Goal: Transaction & Acquisition: Purchase product/service

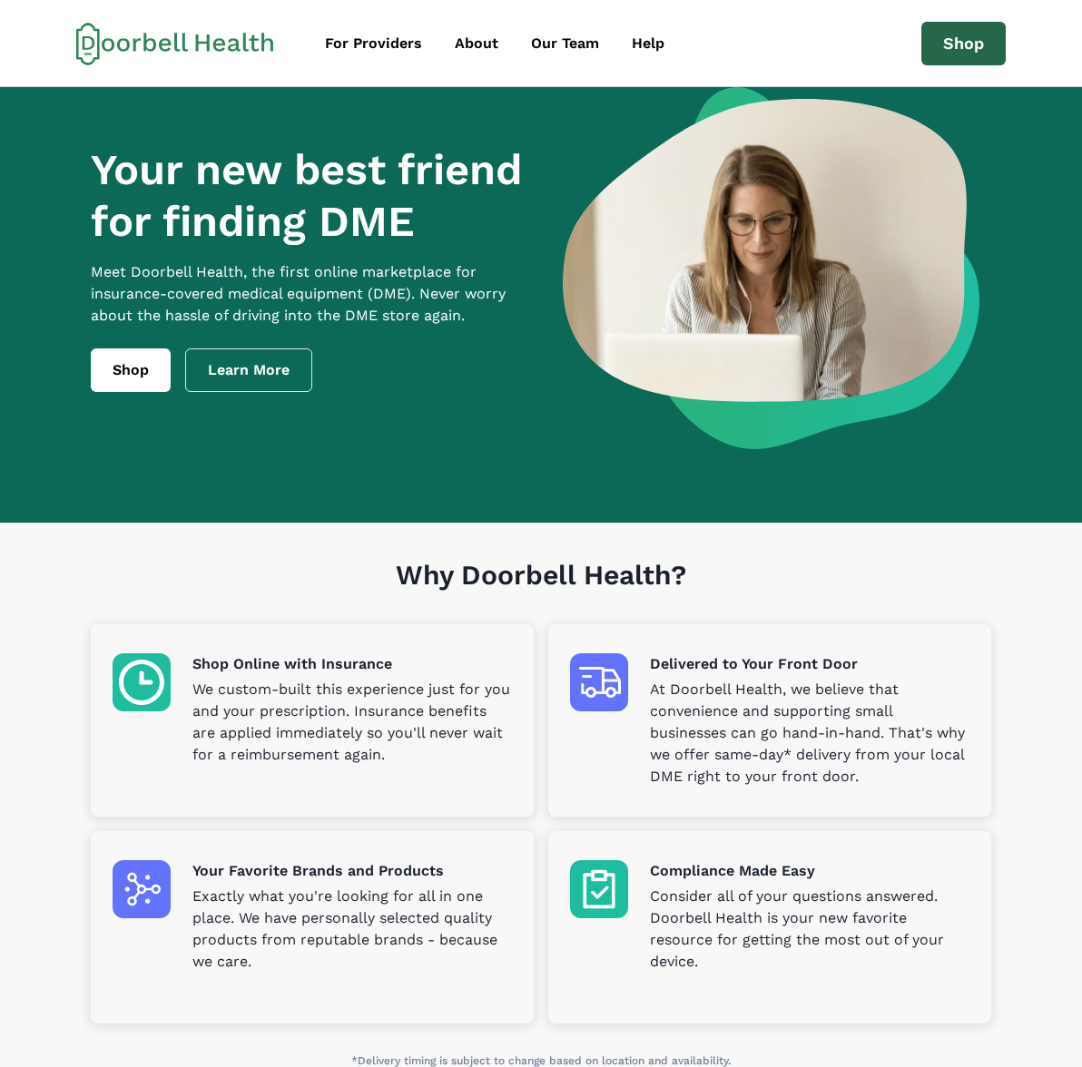
click at [937, 47] on link "Shop" at bounding box center [963, 44] width 84 height 44
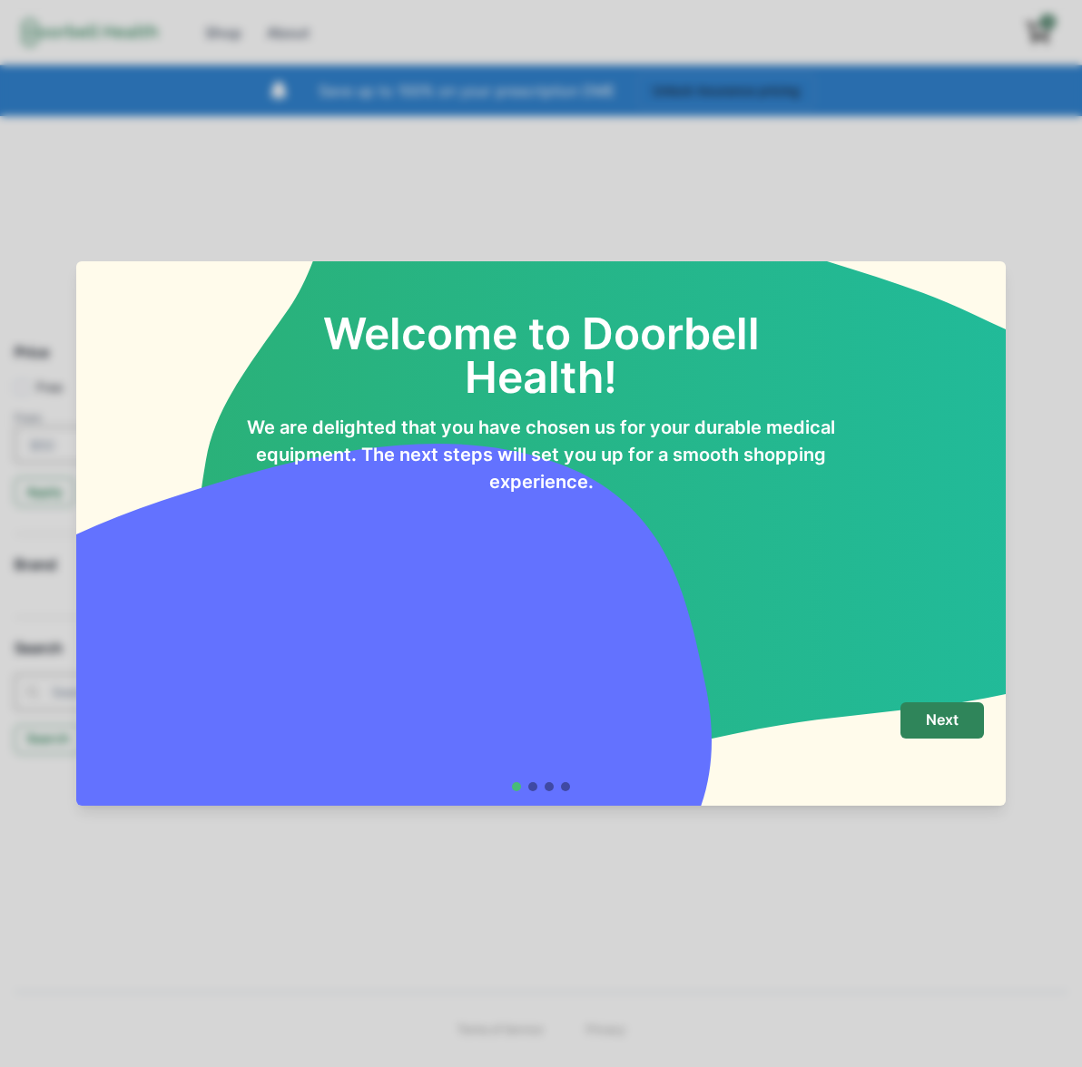
click at [566, 460] on p "We are delighted that you have chosen us for your durable medical equipment. Th…" at bounding box center [540, 455] width 595 height 82
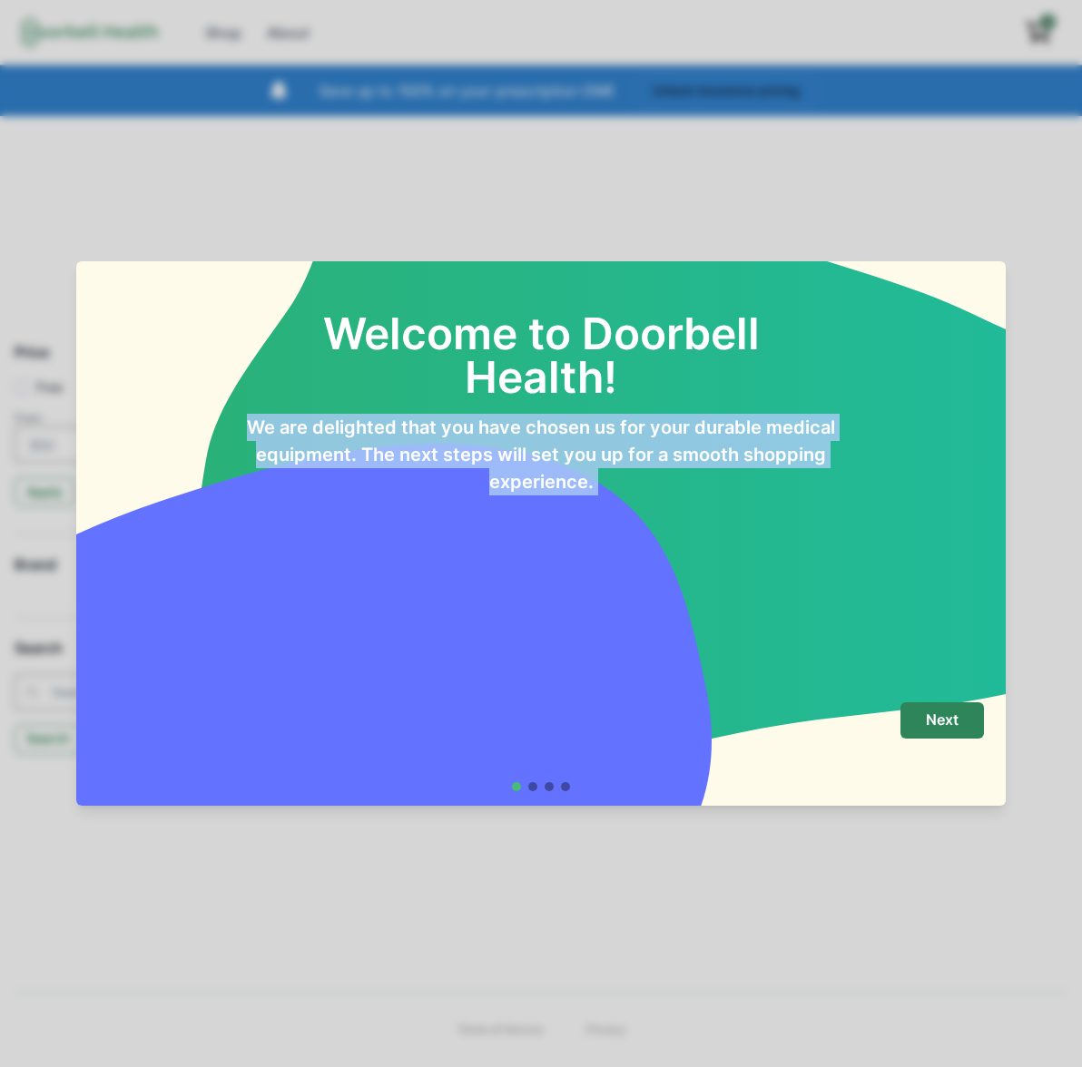
click at [566, 460] on p "We are delighted that you have chosen us for your durable medical equipment. Th…" at bounding box center [540, 455] width 595 height 82
click at [951, 741] on div "Next" at bounding box center [541, 739] width 886 height 73
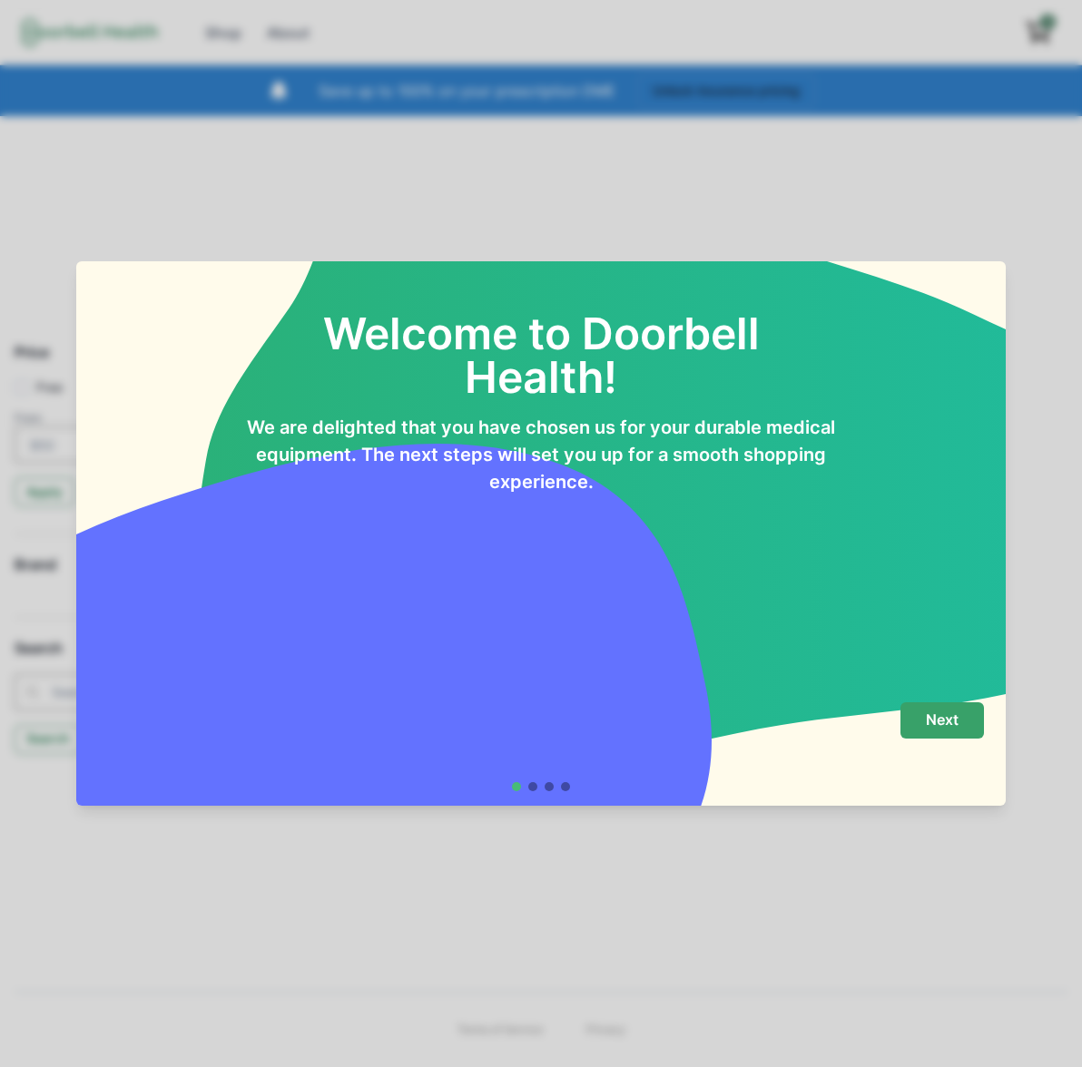
click at [939, 712] on p "Next" at bounding box center [942, 720] width 33 height 17
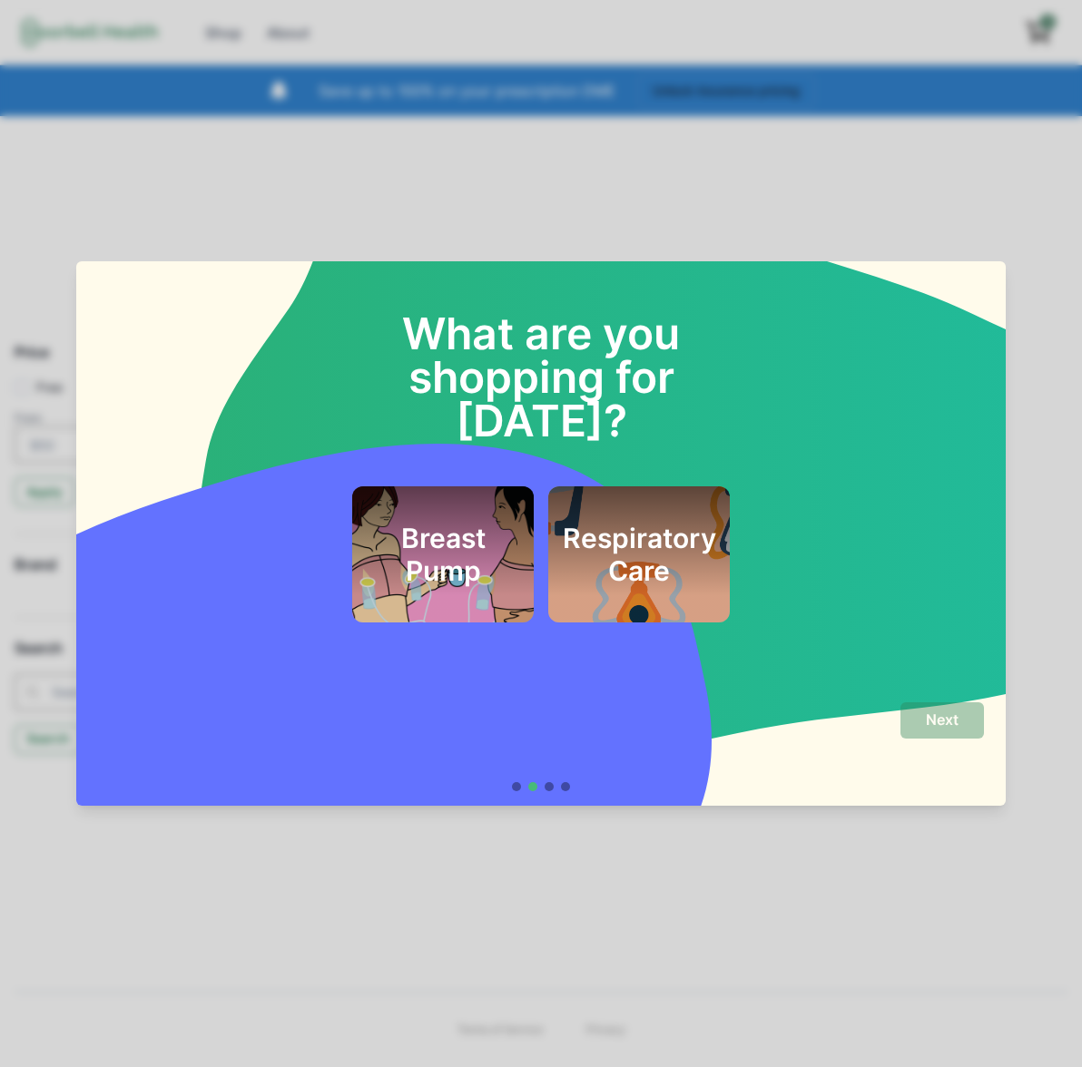
click at [612, 522] on h2 "Respiratory Care" at bounding box center [639, 554] width 153 height 65
click at [927, 715] on p "Next" at bounding box center [942, 720] width 33 height 17
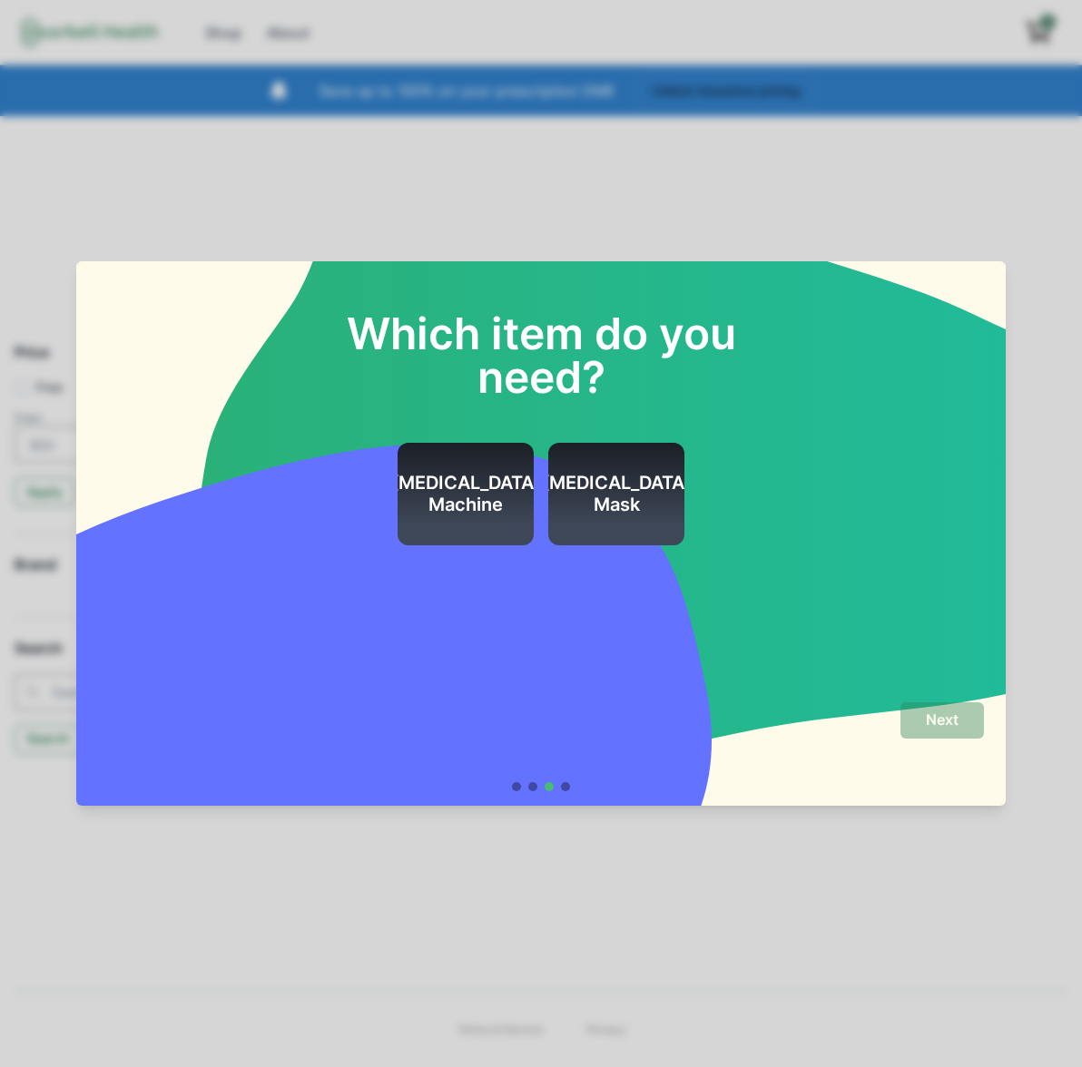
click at [477, 493] on h2 "[MEDICAL_DATA] Machine" at bounding box center [466, 494] width 150 height 44
click at [952, 728] on p "Next" at bounding box center [942, 720] width 33 height 17
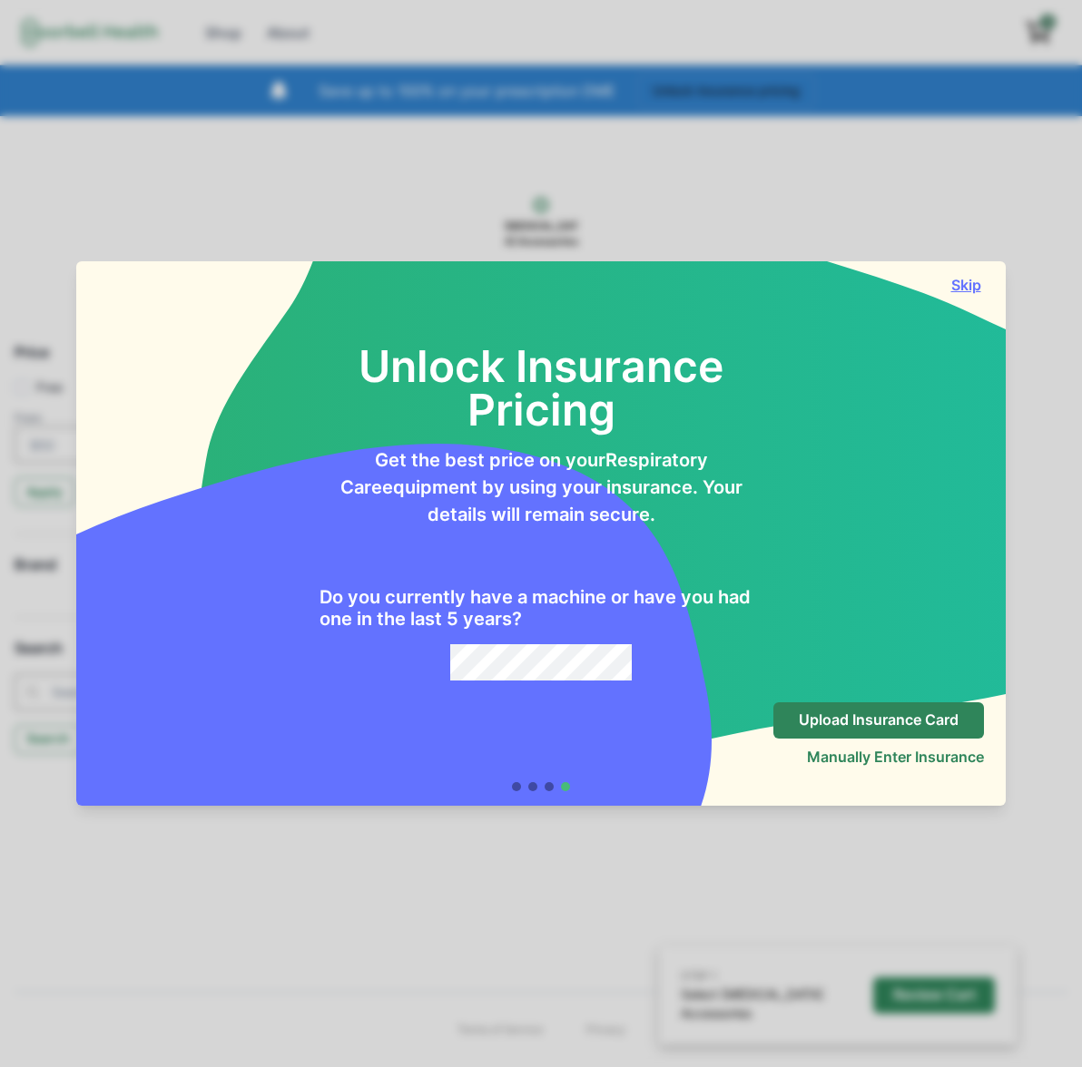
click at [952, 279] on button "Skip" at bounding box center [966, 285] width 36 height 18
